Goal: Find specific page/section: Find specific page/section

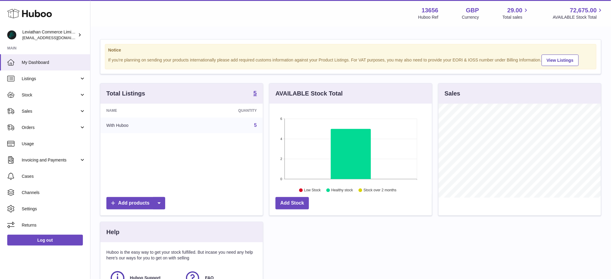
scroll to position [94, 162]
click at [40, 109] on span "Sales" at bounding box center [51, 112] width 58 height 6
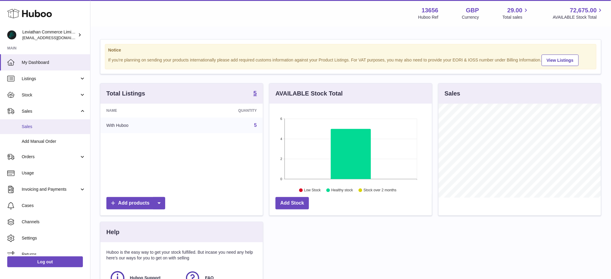
click at [41, 127] on span "Sales" at bounding box center [54, 127] width 64 height 6
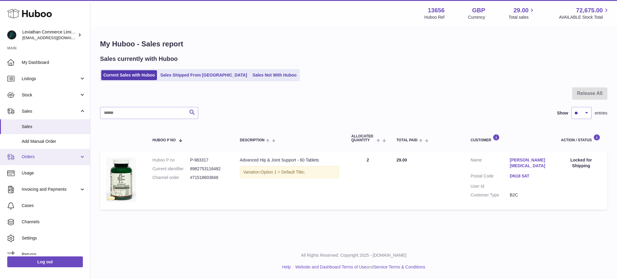
click at [43, 155] on span "Orders" at bounding box center [51, 157] width 58 height 6
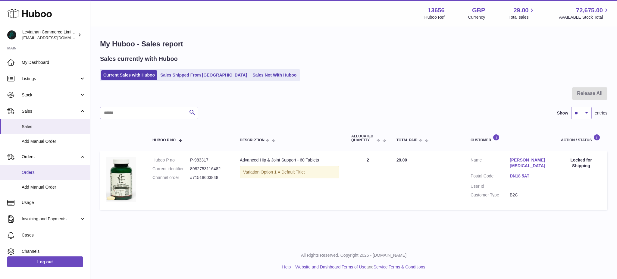
click at [48, 171] on span "Orders" at bounding box center [54, 173] width 64 height 6
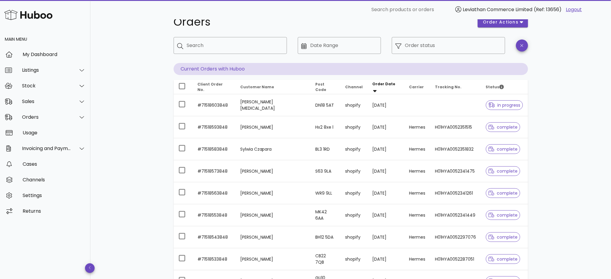
scroll to position [80, 0]
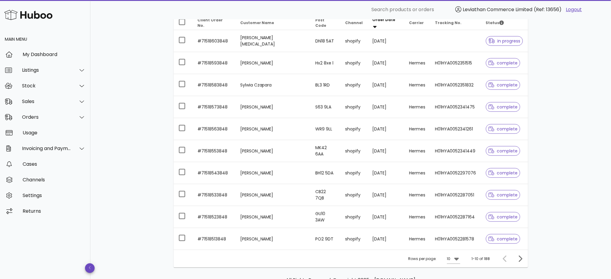
click at [146, 86] on div "Orders order actions ​ Search ​ Date Range ​ Order status Current Orders with H…" at bounding box center [350, 127] width 521 height 377
